Goal: Task Accomplishment & Management: Manage account settings

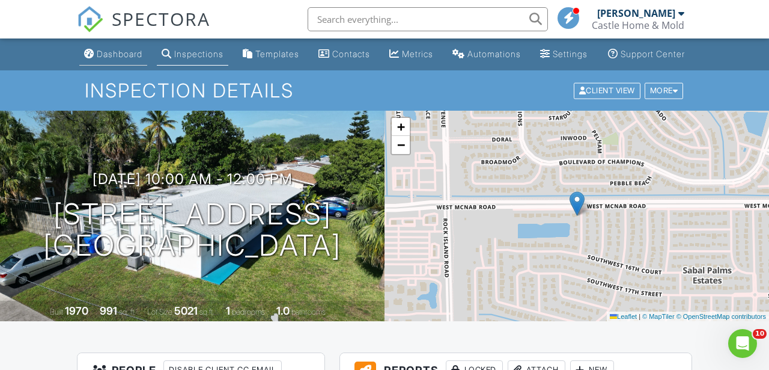
click at [98, 59] on div "Dashboard" at bounding box center [120, 54] width 46 height 10
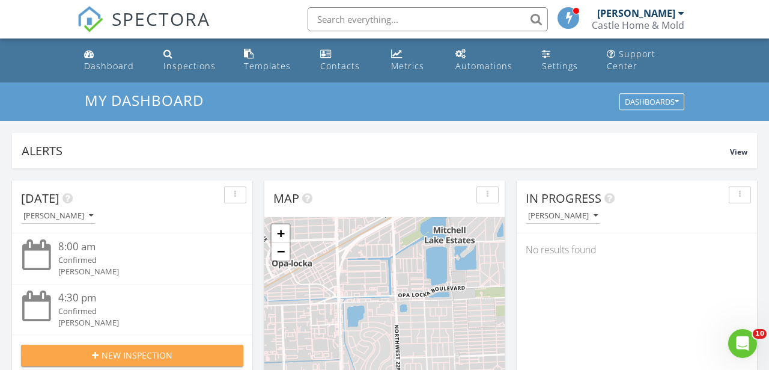
click at [193, 350] on div "New Inspection" at bounding box center [132, 355] width 203 height 13
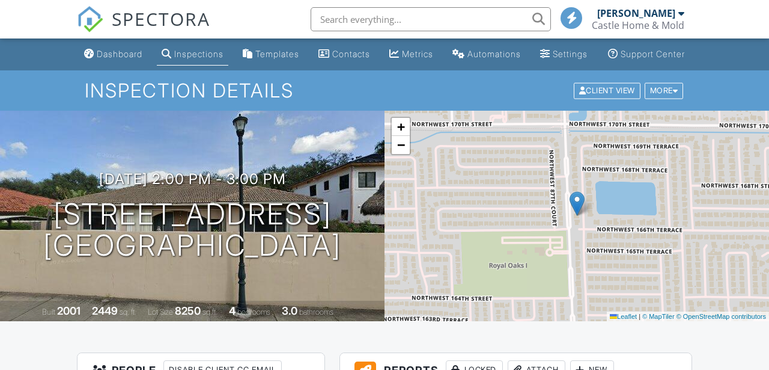
click at [389, 25] on input "text" at bounding box center [431, 19] width 240 height 24
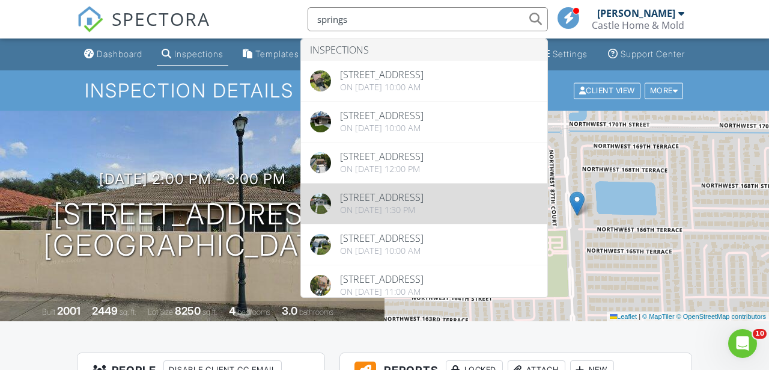
type input "springs"
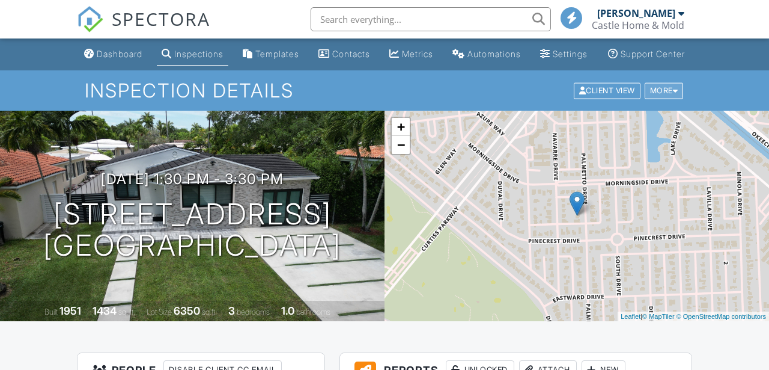
click at [677, 99] on div "More" at bounding box center [664, 90] width 39 height 16
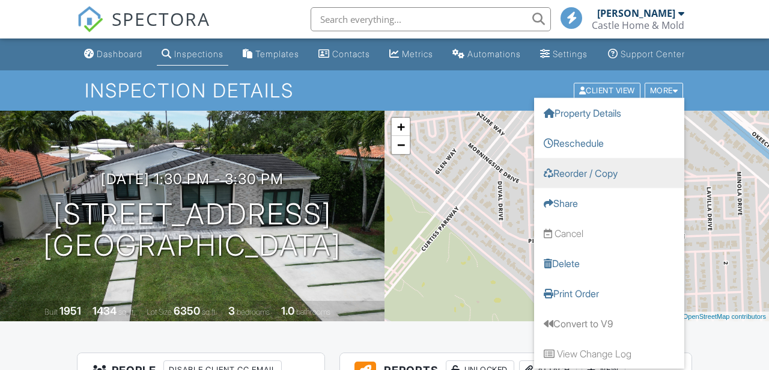
click at [628, 188] on link "Reorder / Copy" at bounding box center [609, 173] width 150 height 30
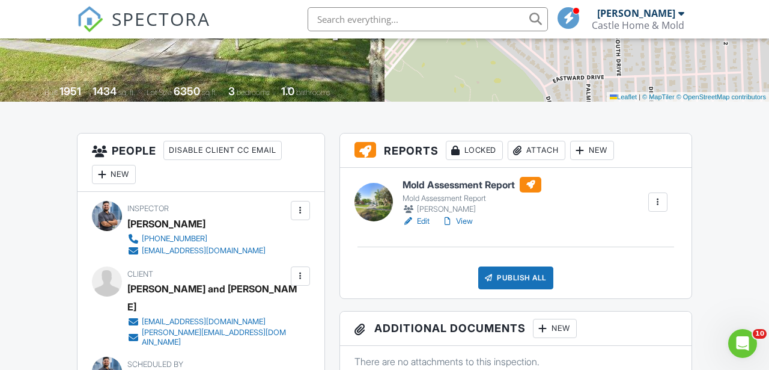
click at [549, 156] on div "Attach" at bounding box center [537, 150] width 58 height 19
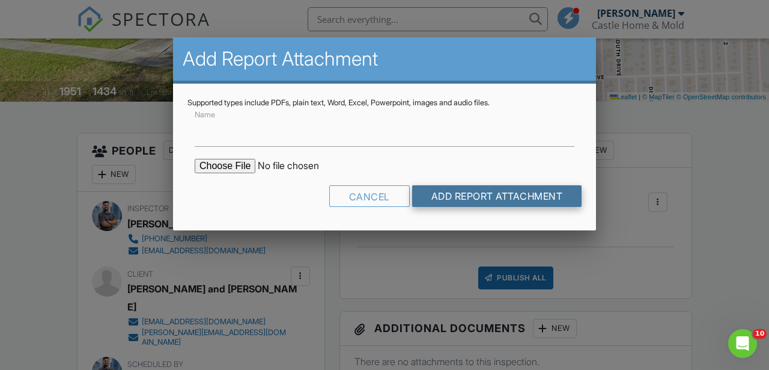
click at [433, 190] on input "Add Report Attachment" at bounding box center [497, 196] width 170 height 22
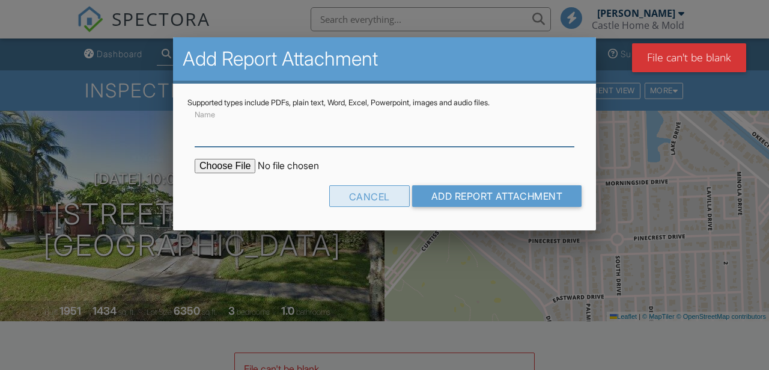
scroll to position [162, 0]
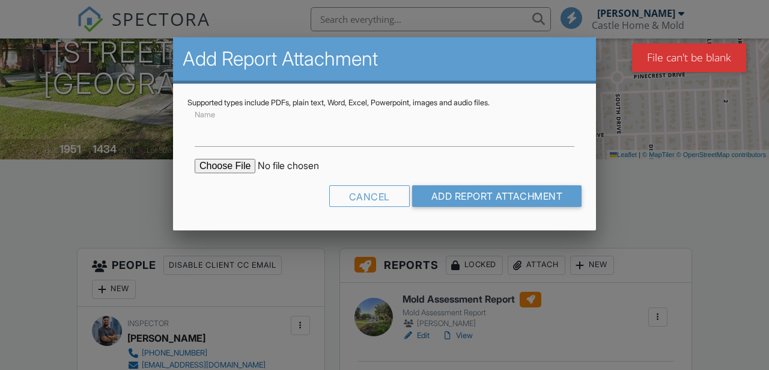
click at [221, 161] on input "file" at bounding box center [297, 166] width 204 height 14
type input "C:\fakepath\CASTINS-1881028.pdf"
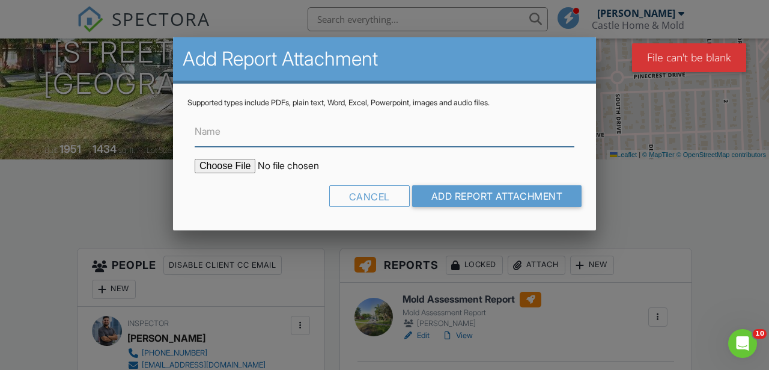
click at [331, 136] on input "Name" at bounding box center [385, 131] width 380 height 29
type input "Lab Results"
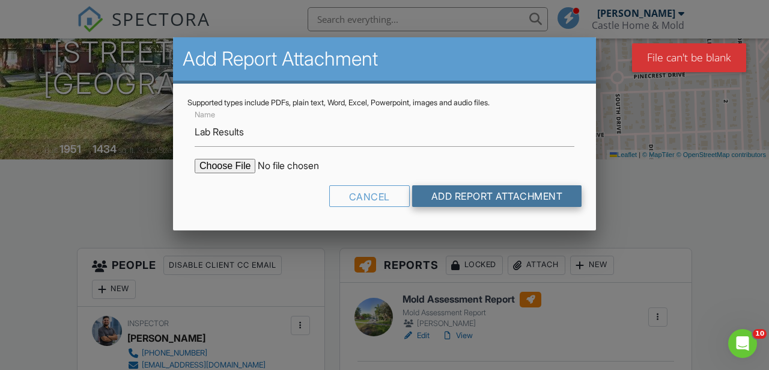
click at [470, 200] on input "Add Report Attachment" at bounding box center [497, 196] width 170 height 22
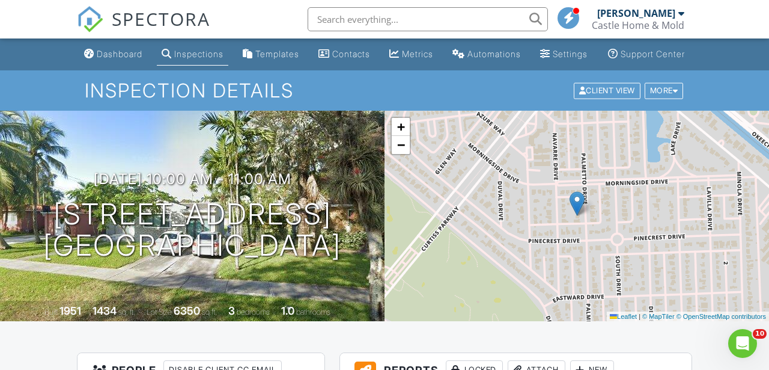
click at [341, 19] on input "text" at bounding box center [428, 19] width 240 height 24
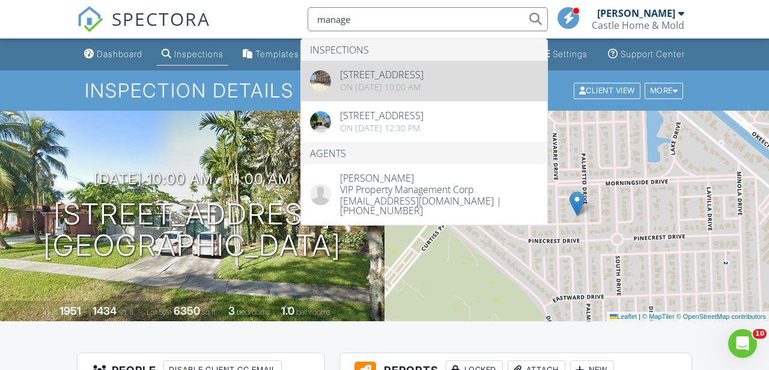
type input "manage"
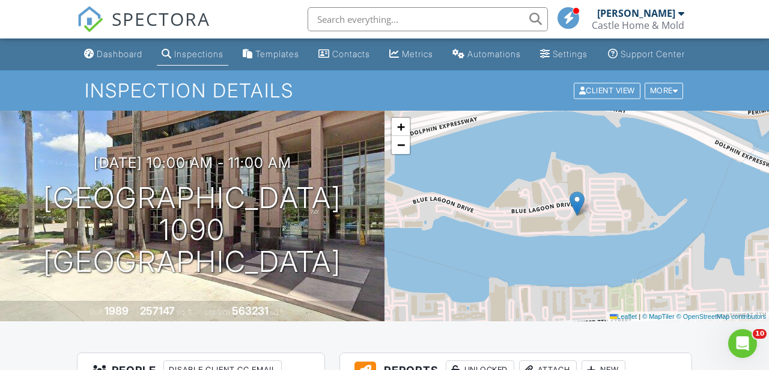
click at [121, 59] on div "Dashboard" at bounding box center [120, 54] width 46 height 10
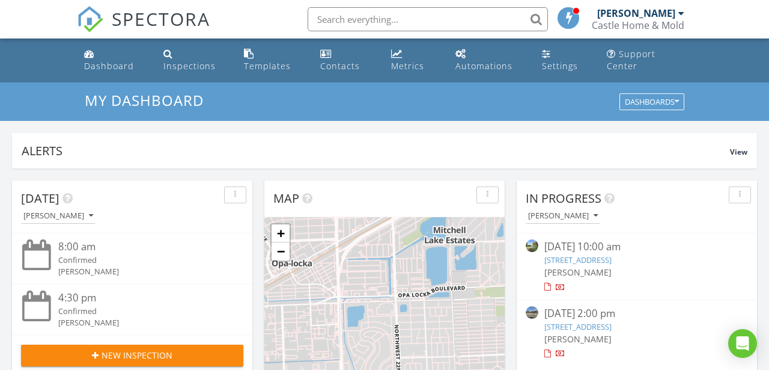
click at [646, 320] on div "[DATE] 2:00 pm [STREET_ADDRESS] [PERSON_NAME]" at bounding box center [637, 333] width 185 height 54
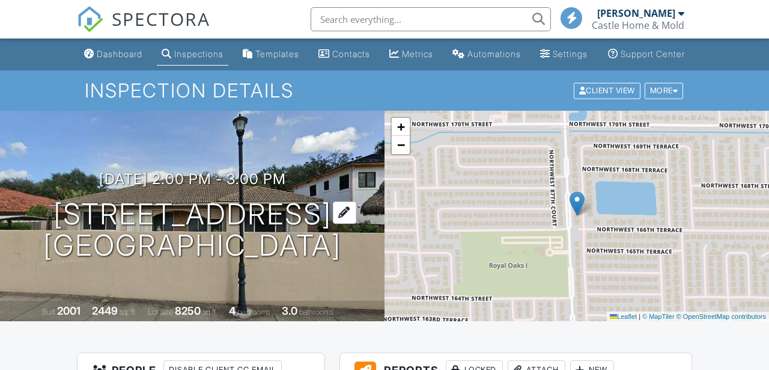
click at [43, 202] on h1 "16640 NW 86th Ct Miami Lakes, FL 33016" at bounding box center [192, 230] width 298 height 64
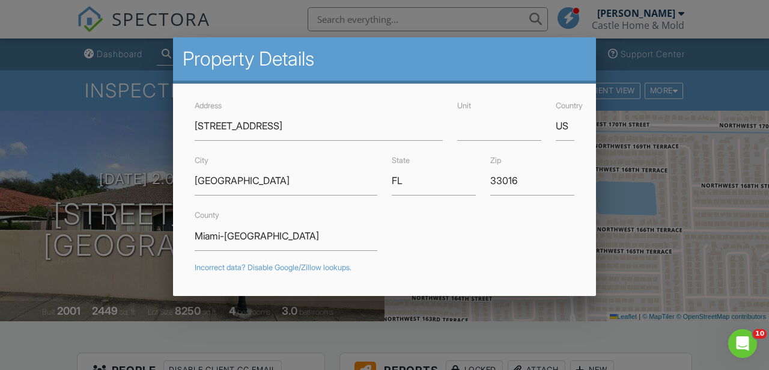
click at [97, 132] on div at bounding box center [384, 171] width 769 height 462
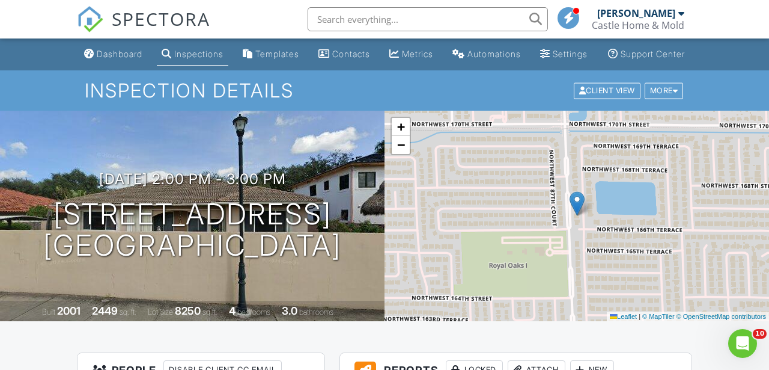
drag, startPoint x: 28, startPoint y: 210, endPoint x: 181, endPoint y: 300, distance: 177.9
click at [182, 299] on div "08/27/2025 2:00 pm - 3:00 pm 16640 NW 86th Ct Miami Lakes, FL 33016 Built 2001 …" at bounding box center [192, 216] width 385 height 210
copy h1 "16640 NW 86th Ct Miami Lakes, FL 33016"
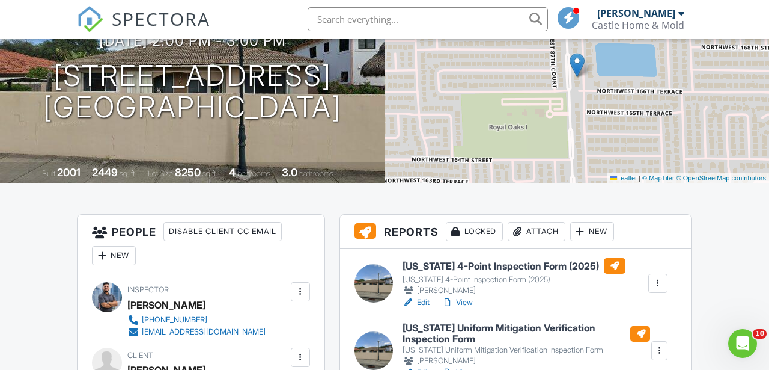
scroll to position [268, 0]
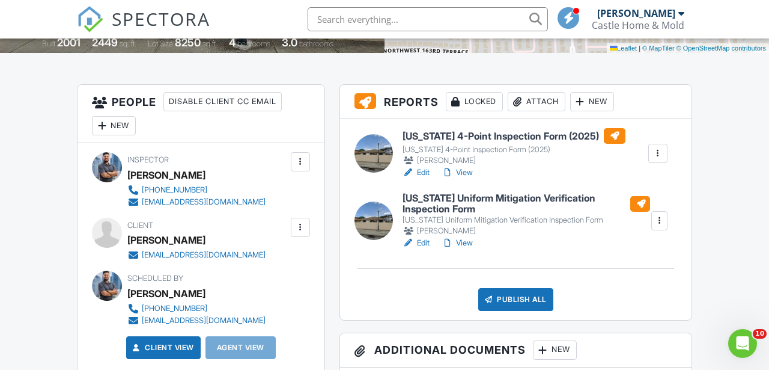
click at [545, 111] on div "Attach" at bounding box center [537, 101] width 58 height 19
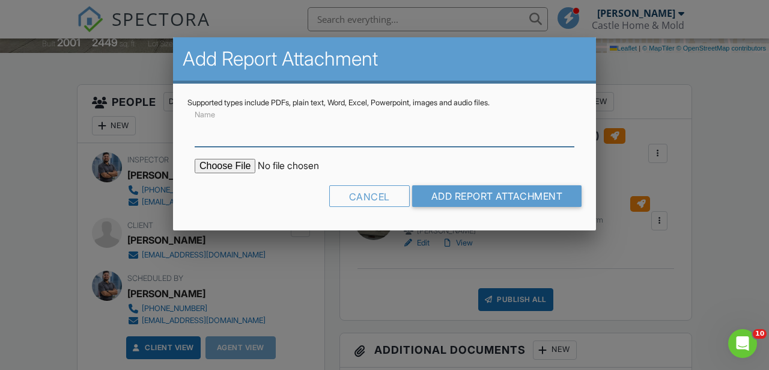
click at [326, 143] on input "Name" at bounding box center [385, 131] width 380 height 29
type input "Permit Records"
click at [231, 169] on input "file" at bounding box center [297, 166] width 204 height 14
type input "C:\fakepath\BuildFaxReport_20250828124220769687-7CU95N-766261719.pdf"
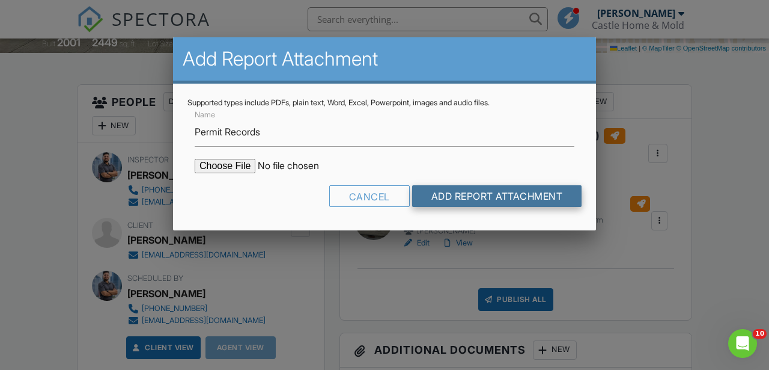
click at [441, 195] on input "Add Report Attachment" at bounding box center [497, 196] width 170 height 22
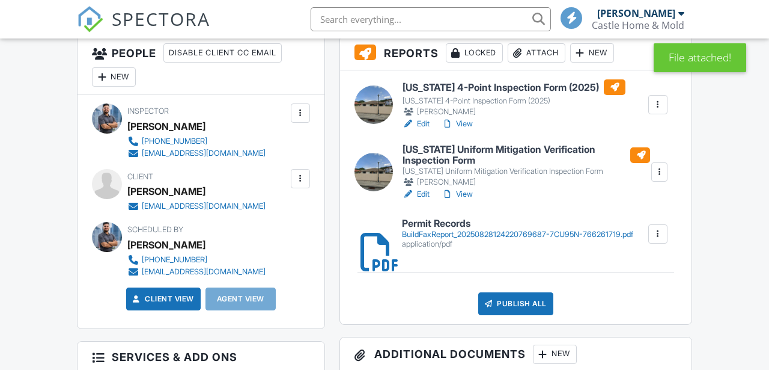
scroll to position [317, 0]
click at [546, 63] on div "Attach" at bounding box center [537, 52] width 58 height 19
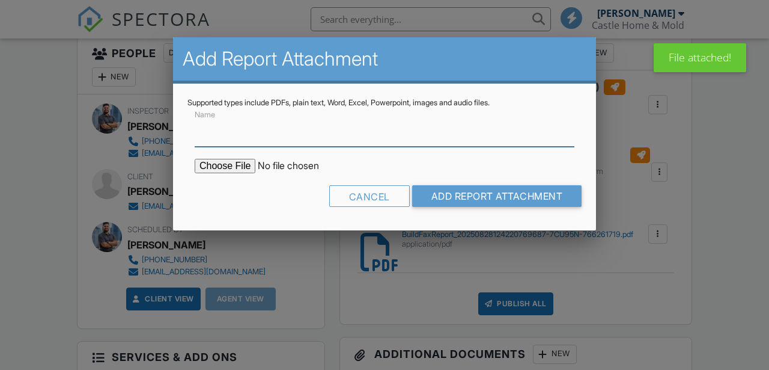
scroll to position [0, 0]
click at [421, 144] on input "Name" at bounding box center [385, 131] width 380 height 29
type input "Permit Records 2"
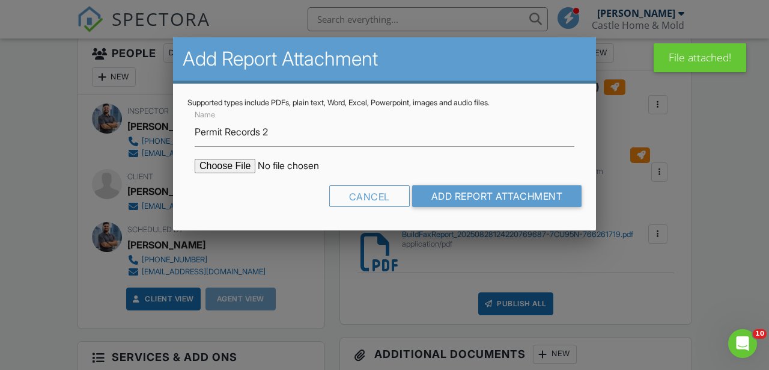
click at [248, 170] on input "file" at bounding box center [297, 166] width 204 height 14
type input "C:\fakepath\BuildFaxReport_20250828124220769687-7CU95N-766261719 (1).pdf"
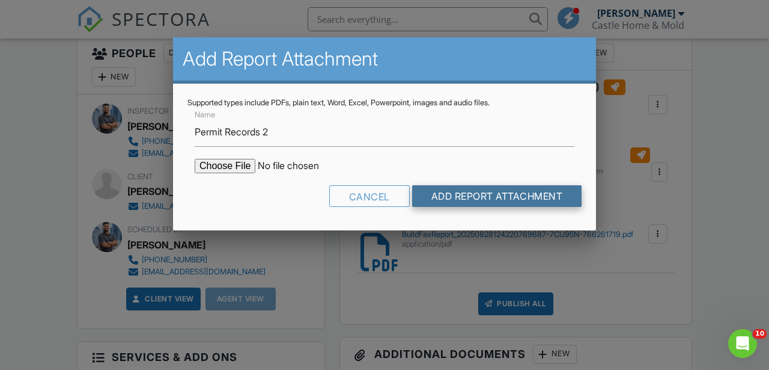
click at [447, 190] on input "Add Report Attachment" at bounding box center [497, 196] width 170 height 22
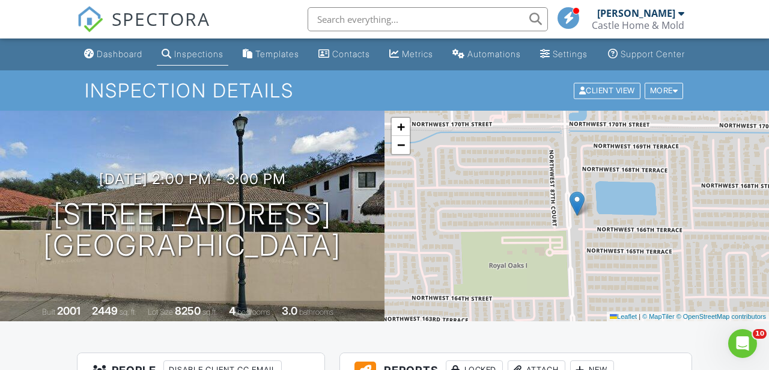
click at [94, 58] on link "Dashboard" at bounding box center [113, 54] width 68 height 22
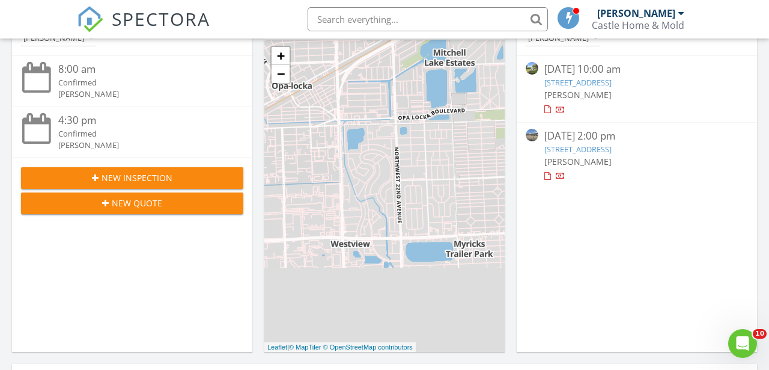
click at [102, 174] on div "New Inspection" at bounding box center [132, 177] width 203 height 13
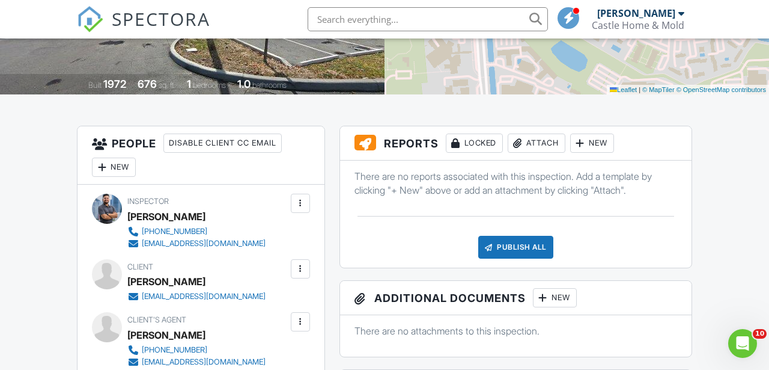
click at [587, 149] on div at bounding box center [581, 143] width 12 height 12
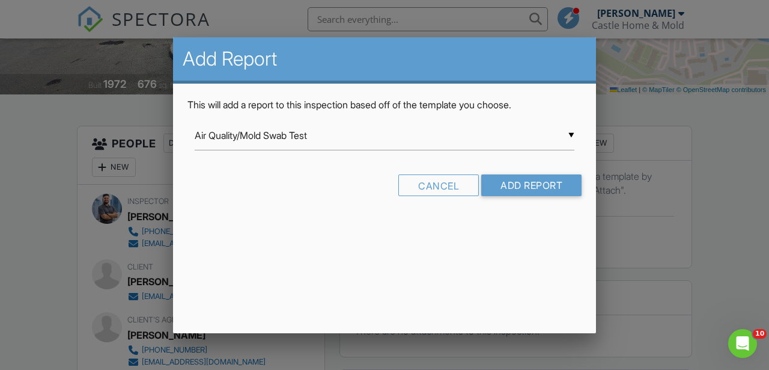
click at [476, 147] on div "▼ Air Quality/Mold Swab Test Air Quality/Mold Swab Test InterNACHI Commercial T…" at bounding box center [385, 135] width 380 height 29
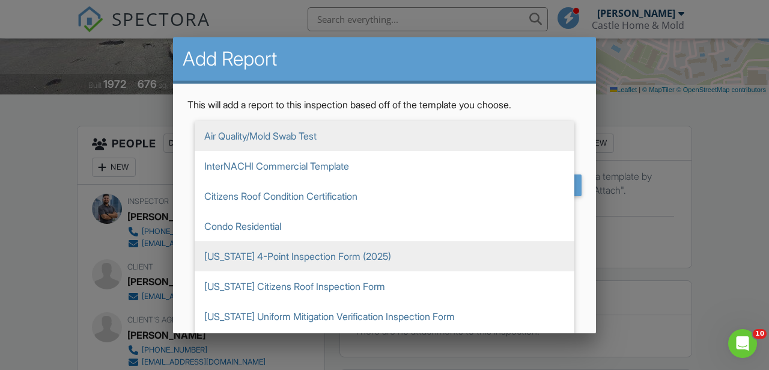
click at [421, 265] on span "[US_STATE] 4-Point Inspection Form (2025)" at bounding box center [385, 256] width 380 height 30
type input "[US_STATE] 4-Point Inspection Form (2025)"
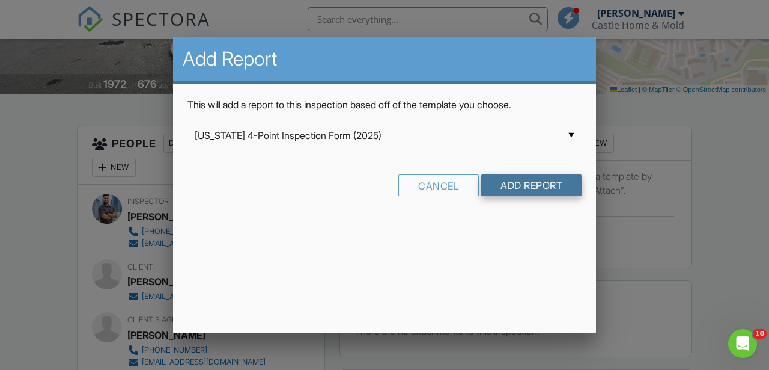
click at [519, 194] on input "Add Report" at bounding box center [532, 185] width 100 height 22
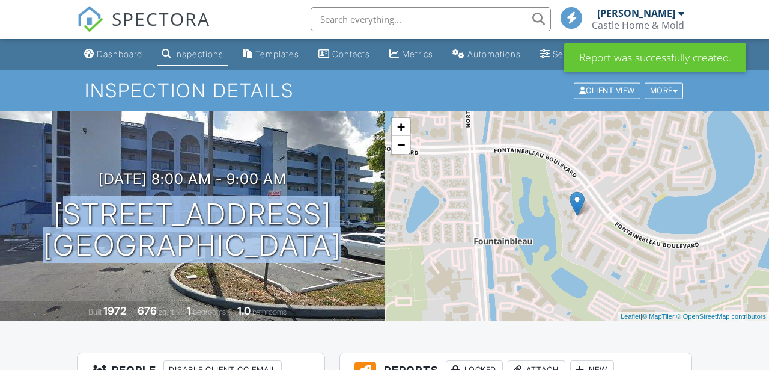
drag, startPoint x: 15, startPoint y: 209, endPoint x: 194, endPoint y: 307, distance: 203.7
click at [194, 307] on div "08/28/2025 8:00 am - 9:00 am 9460 Fontainebleau Blvd 525 Miami, FL 33172 Built …" at bounding box center [192, 216] width 385 height 210
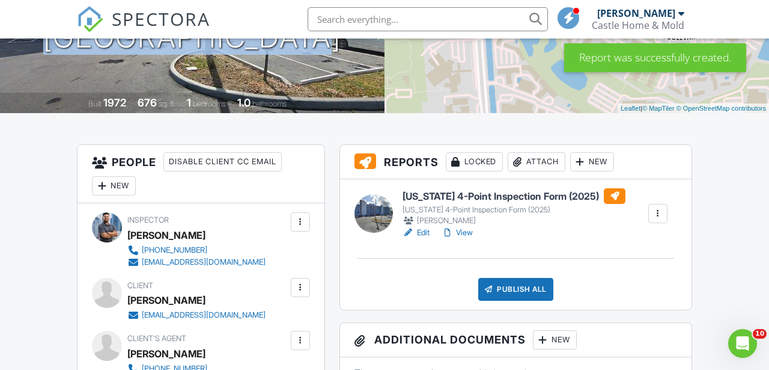
scroll to position [310, 0]
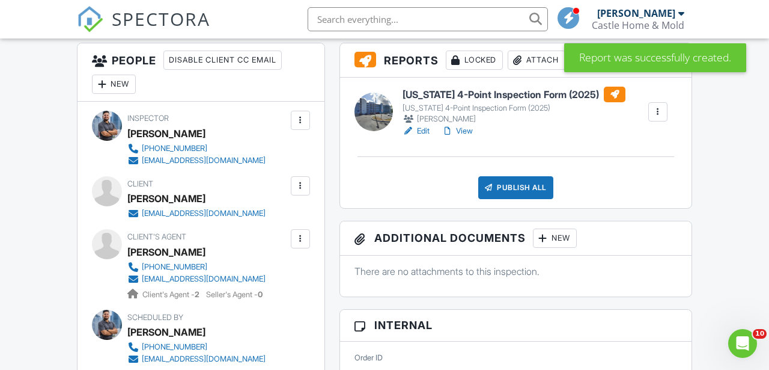
click at [535, 78] on h3 "Reports Locked Attach New" at bounding box center [516, 60] width 352 height 34
click at [534, 70] on div "Attach" at bounding box center [537, 59] width 58 height 19
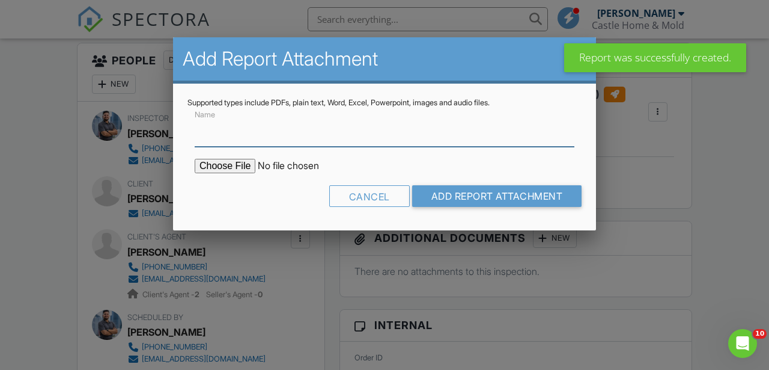
click at [295, 135] on input "Name" at bounding box center [385, 131] width 380 height 29
type input "Permit Records"
click at [234, 167] on input "file" at bounding box center [297, 166] width 204 height 14
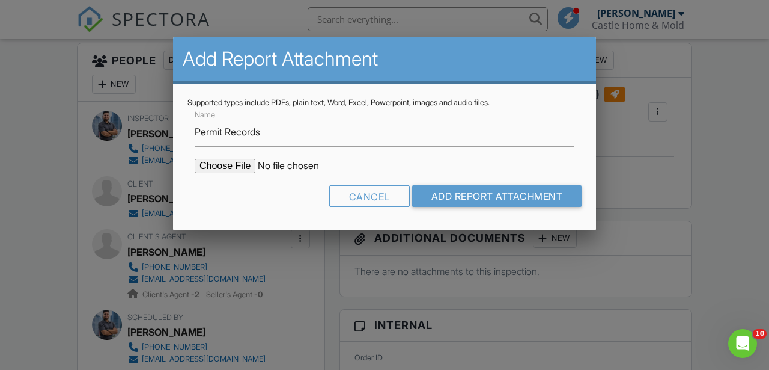
type input "C:\fakepath\BuildFaxReport_20250828125848143772-AAMC9G-766268817.pdf"
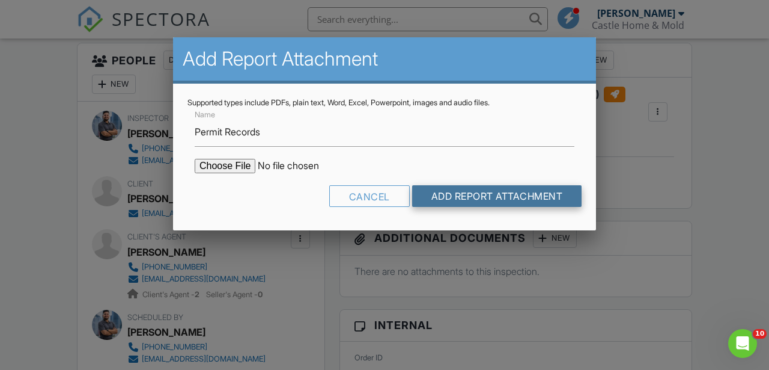
click at [492, 200] on input "Add Report Attachment" at bounding box center [497, 196] width 170 height 22
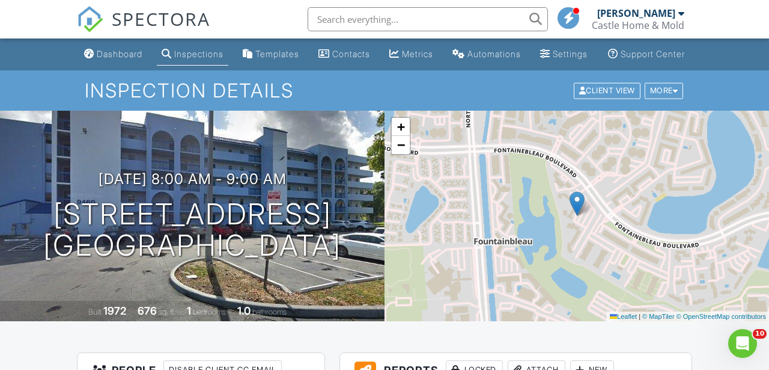
click at [117, 59] on div "Dashboard" at bounding box center [120, 54] width 46 height 10
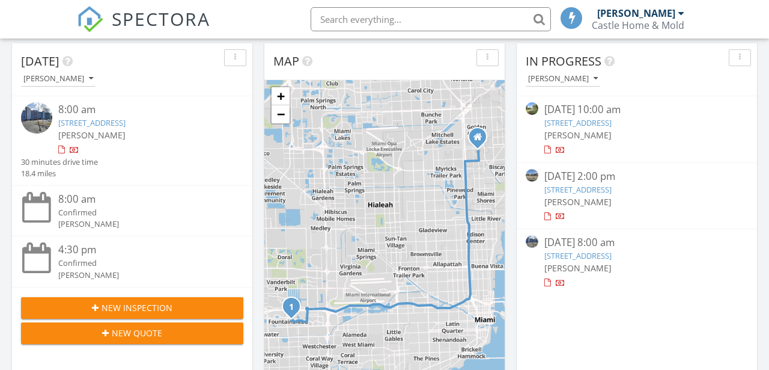
click at [176, 309] on div "New Inspection" at bounding box center [132, 307] width 203 height 13
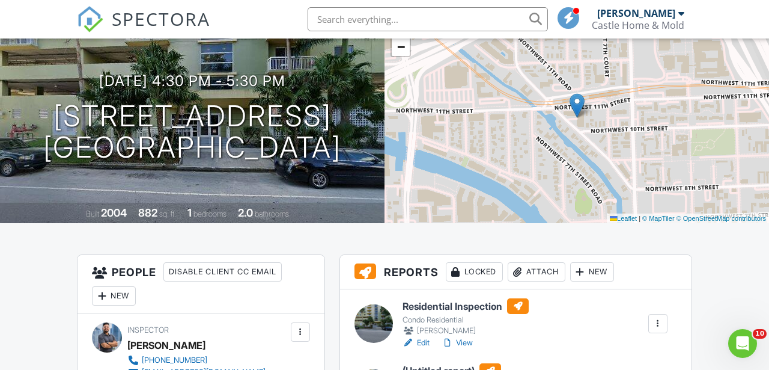
scroll to position [63, 0]
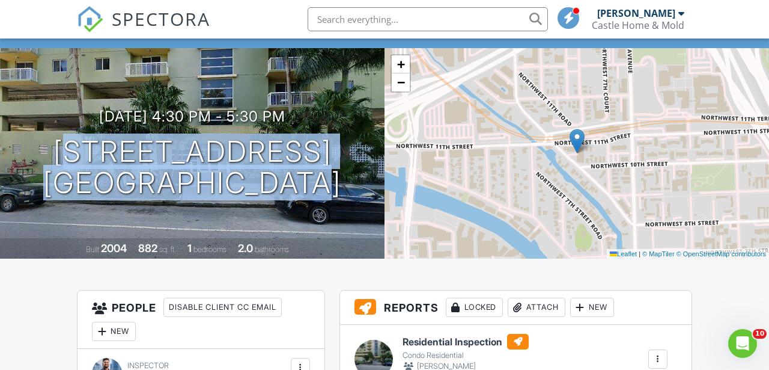
drag, startPoint x: 37, startPoint y: 160, endPoint x: 218, endPoint y: 236, distance: 196.2
click at [218, 236] on div "[DATE] 4:30 pm - 5:30 pm [STREET_ADDRESS] [GEOGRAPHIC_DATA], FL 33136 Built 200…" at bounding box center [192, 153] width 385 height 210
copy h1 "[STREET_ADDRESS]"
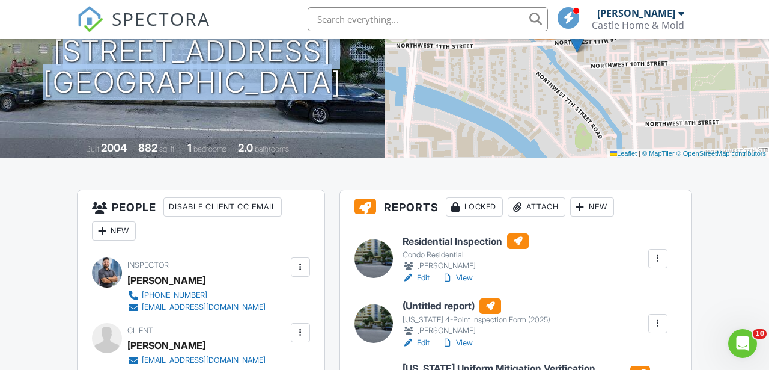
scroll to position [173, 0]
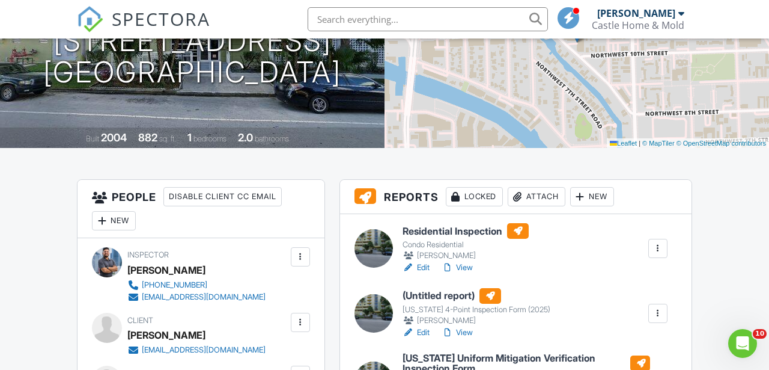
click at [548, 206] on div "Attach" at bounding box center [537, 196] width 58 height 19
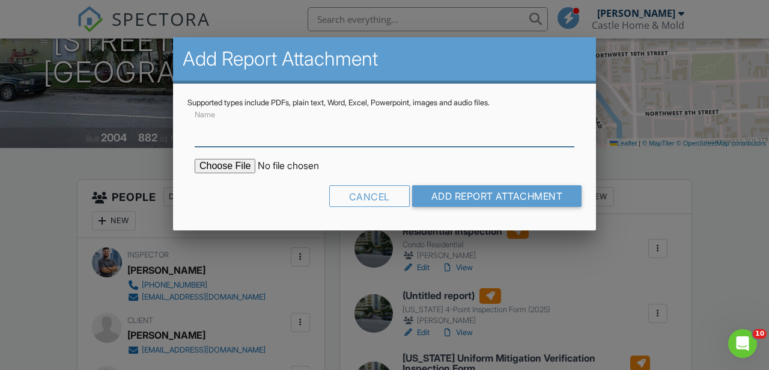
click at [243, 142] on input "Name" at bounding box center [385, 131] width 380 height 29
type input "Permit Records"
click at [233, 166] on input "file" at bounding box center [297, 166] width 204 height 14
type input "C:\fakepath\BuildFaxReport_20250828132822596001-FANIAS-766278315.pdf"
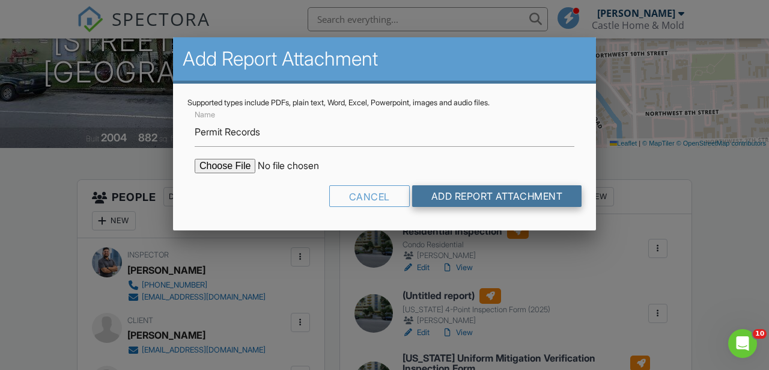
click at [520, 196] on input "Add Report Attachment" at bounding box center [497, 196] width 170 height 22
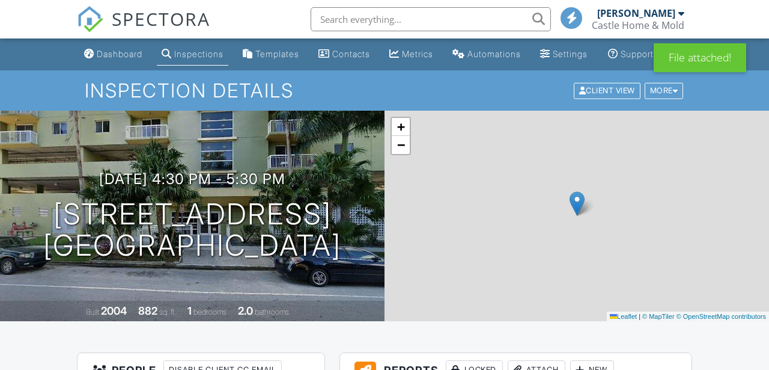
click at [539, 360] on div "Attach" at bounding box center [537, 369] width 58 height 19
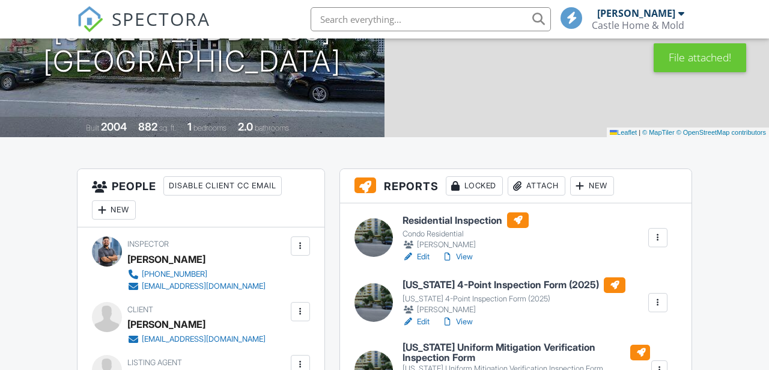
click at [0, 0] on input "Name" at bounding box center [0, 0] width 0 height 0
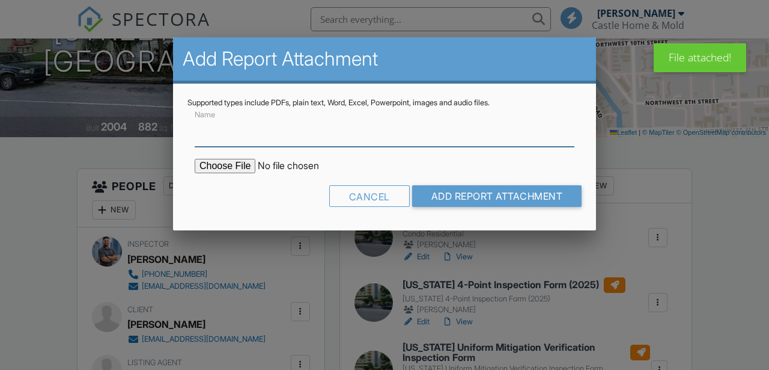
type input "Permit Records 2"
click at [218, 167] on input "file" at bounding box center [297, 166] width 204 height 14
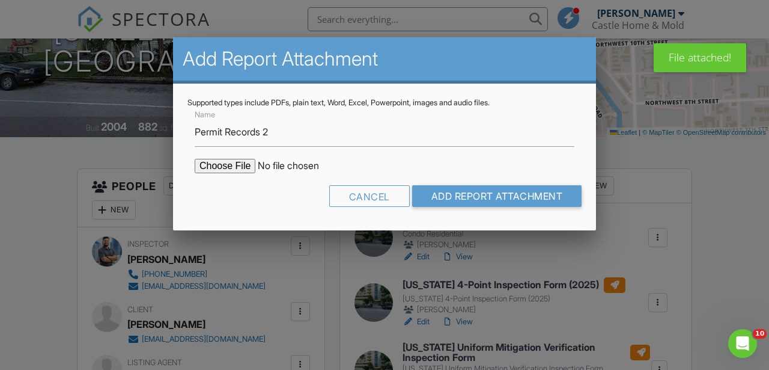
scroll to position [0, 0]
type input "C:\fakepath\BuildFaxReport_20250828132822596001-FANIAS-766278315 (1).pdf"
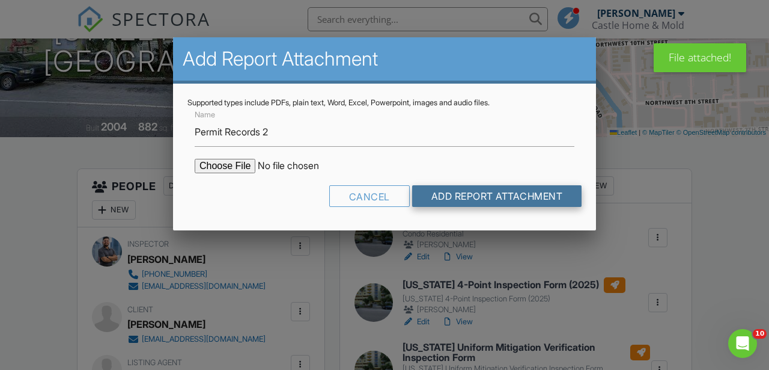
click at [506, 194] on input "Add Report Attachment" at bounding box center [497, 196] width 170 height 22
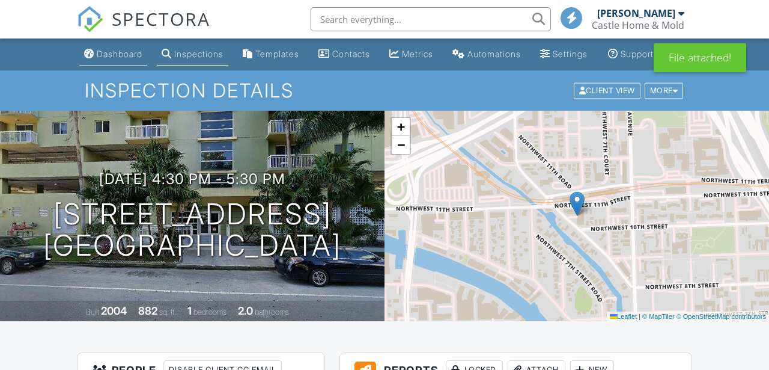
click at [97, 59] on div "Dashboard" at bounding box center [120, 54] width 46 height 10
